Goal: Navigation & Orientation: Find specific page/section

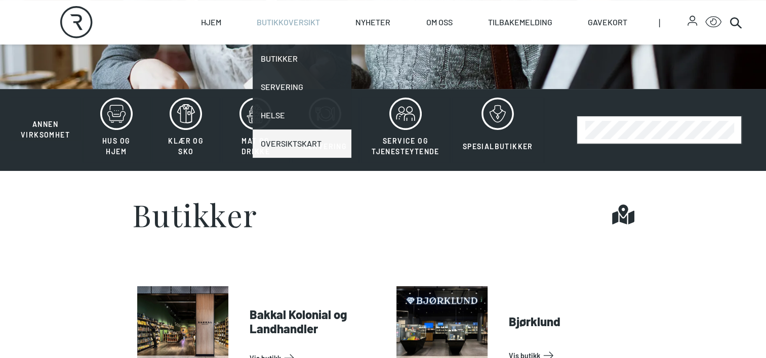
scroll to position [202, 0]
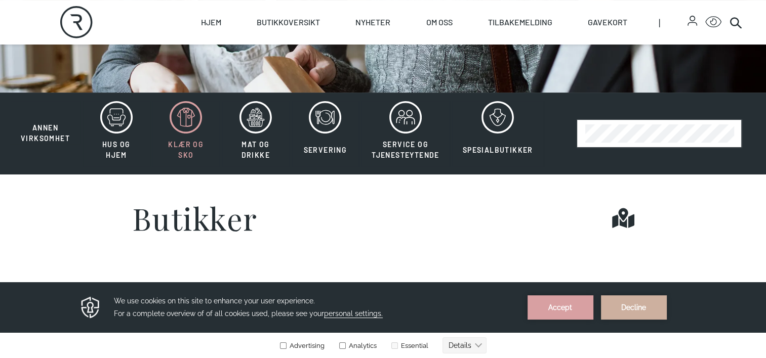
click at [186, 122] on icon at bounding box center [186, 117] width 32 height 32
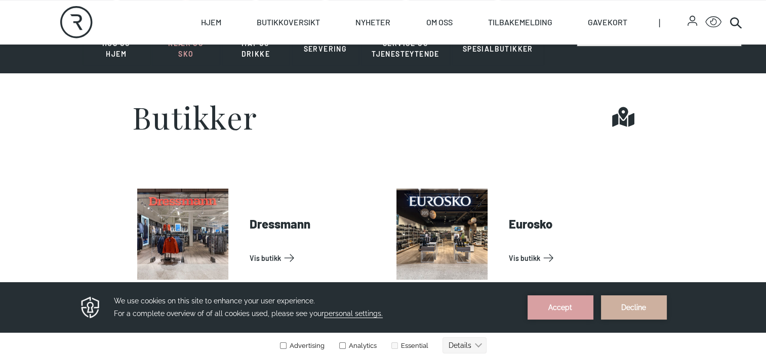
scroll to position [354, 0]
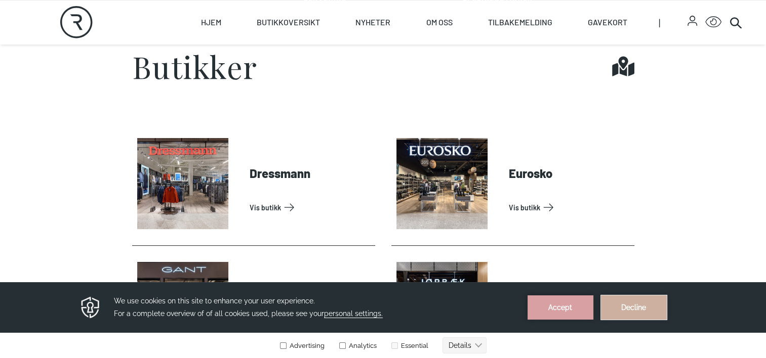
click at [632, 311] on button "Decline" at bounding box center [634, 308] width 66 height 24
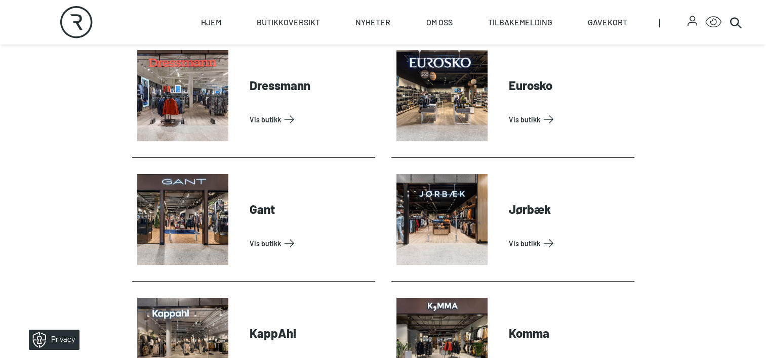
scroll to position [455, 0]
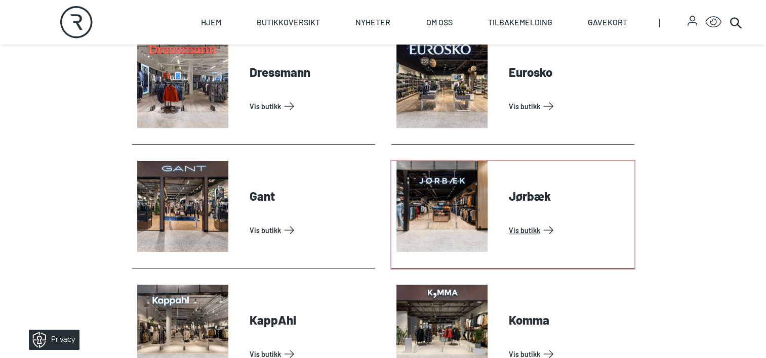
click at [509, 222] on link "Vis butikk" at bounding box center [569, 230] width 121 height 16
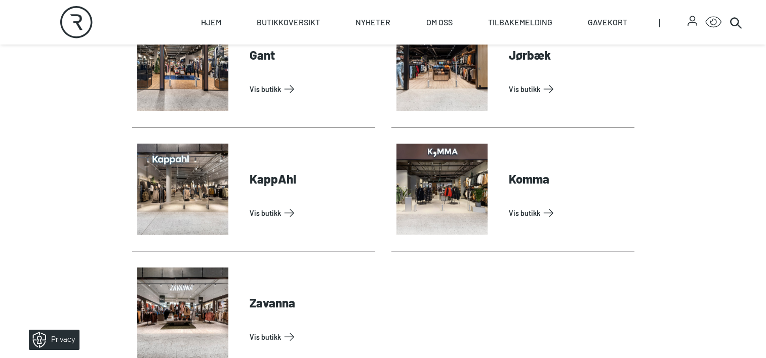
scroll to position [607, 0]
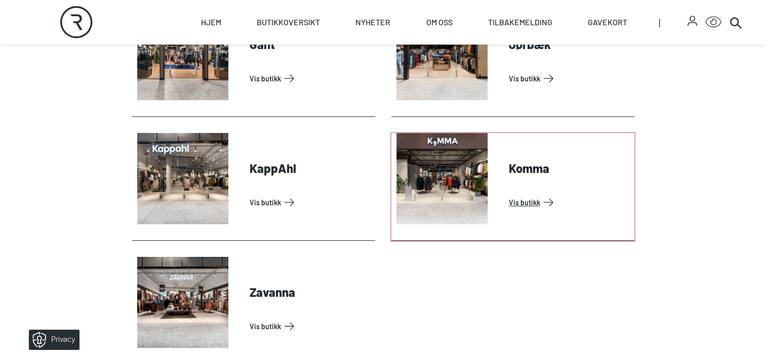
click at [509, 194] on link "Vis butikk" at bounding box center [569, 202] width 121 height 16
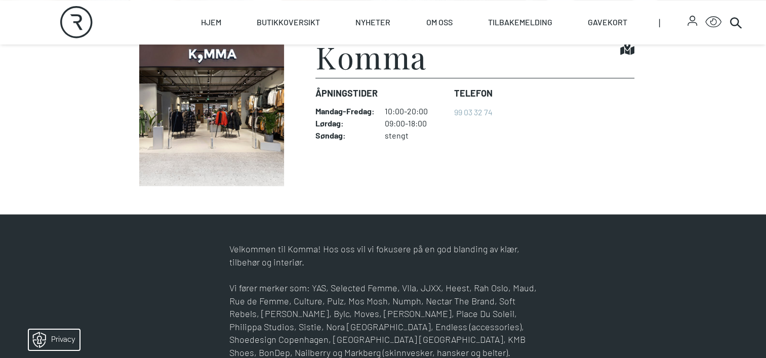
scroll to position [304, 0]
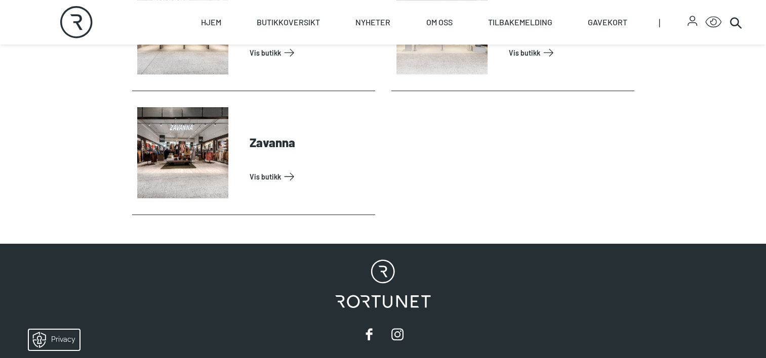
scroll to position [658, 0]
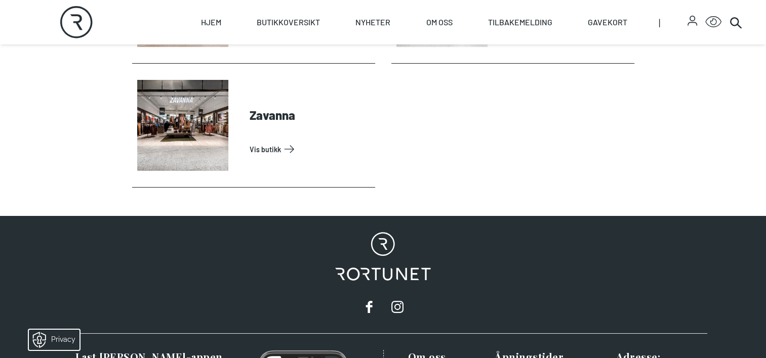
scroll to position [3390, 0]
